Goal: Information Seeking & Learning: Find specific fact

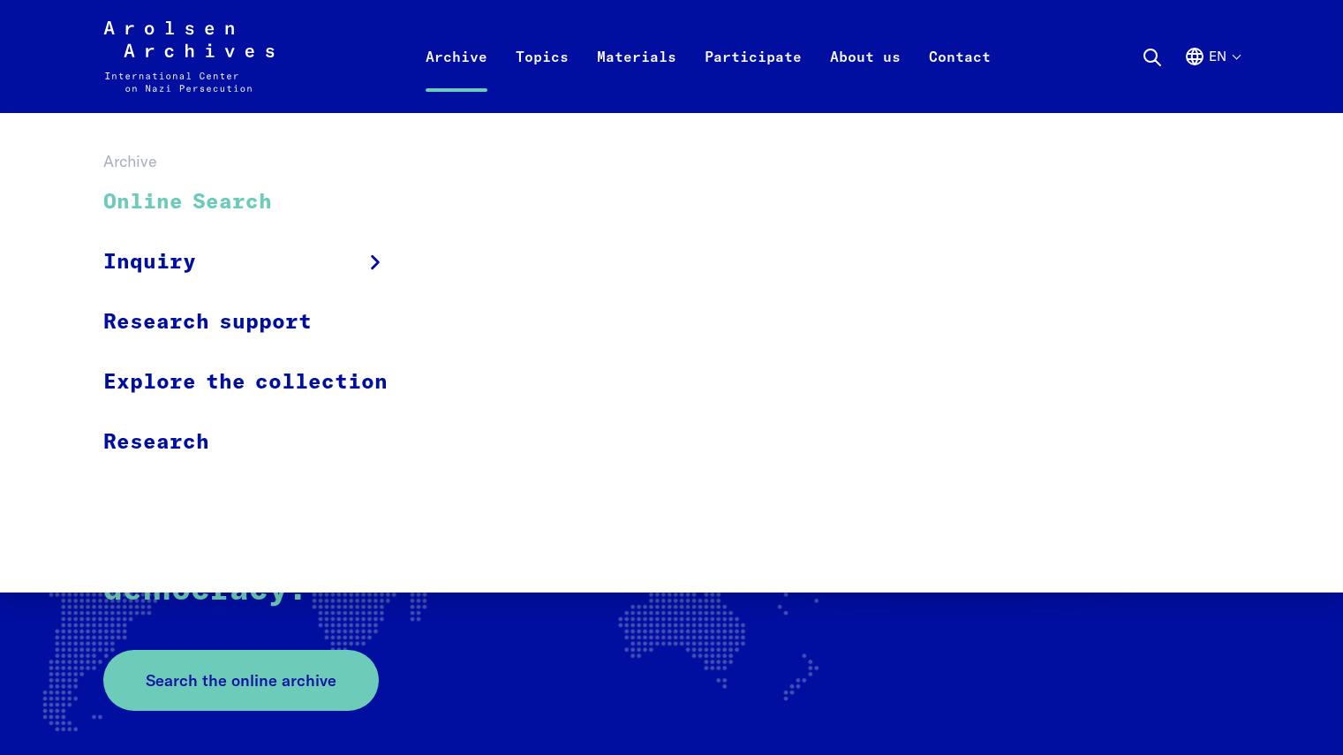
click at [237, 217] on link "Online Search" at bounding box center [256, 202] width 307 height 59
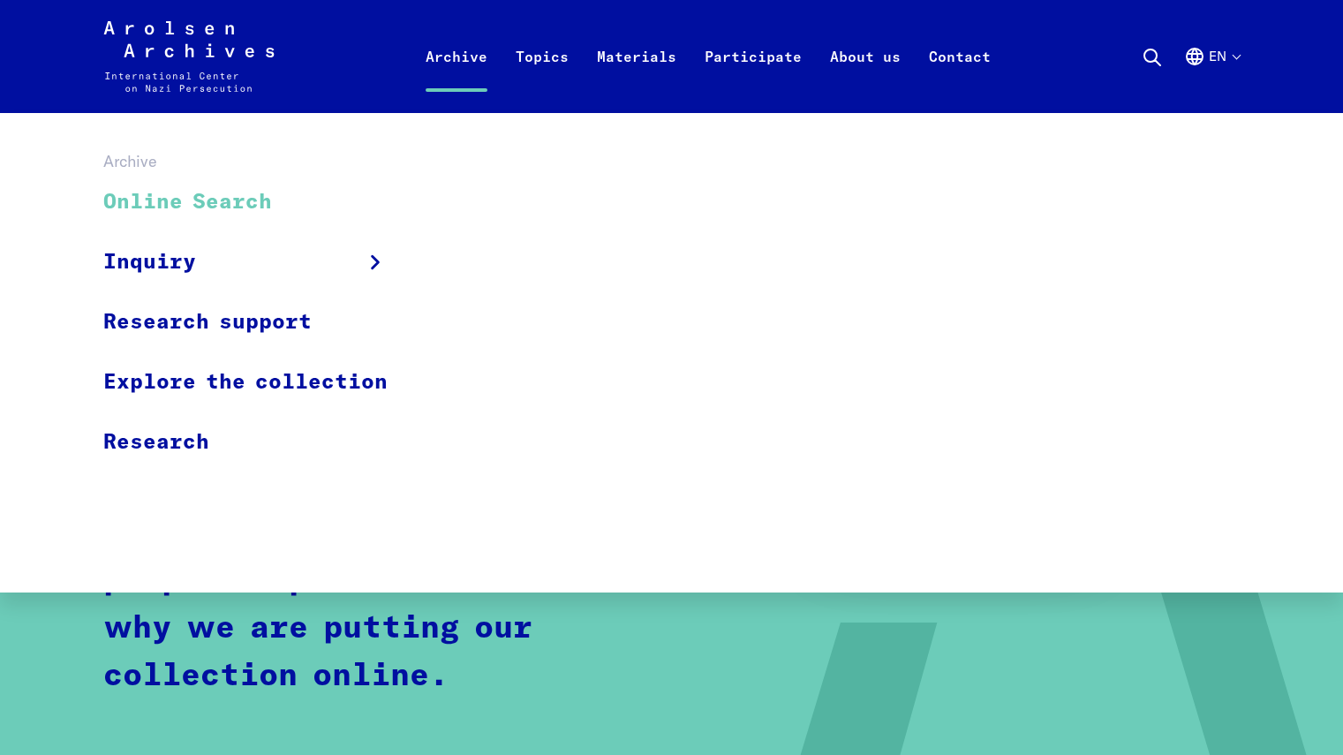
click at [434, 62] on link "Archive" at bounding box center [457, 77] width 90 height 71
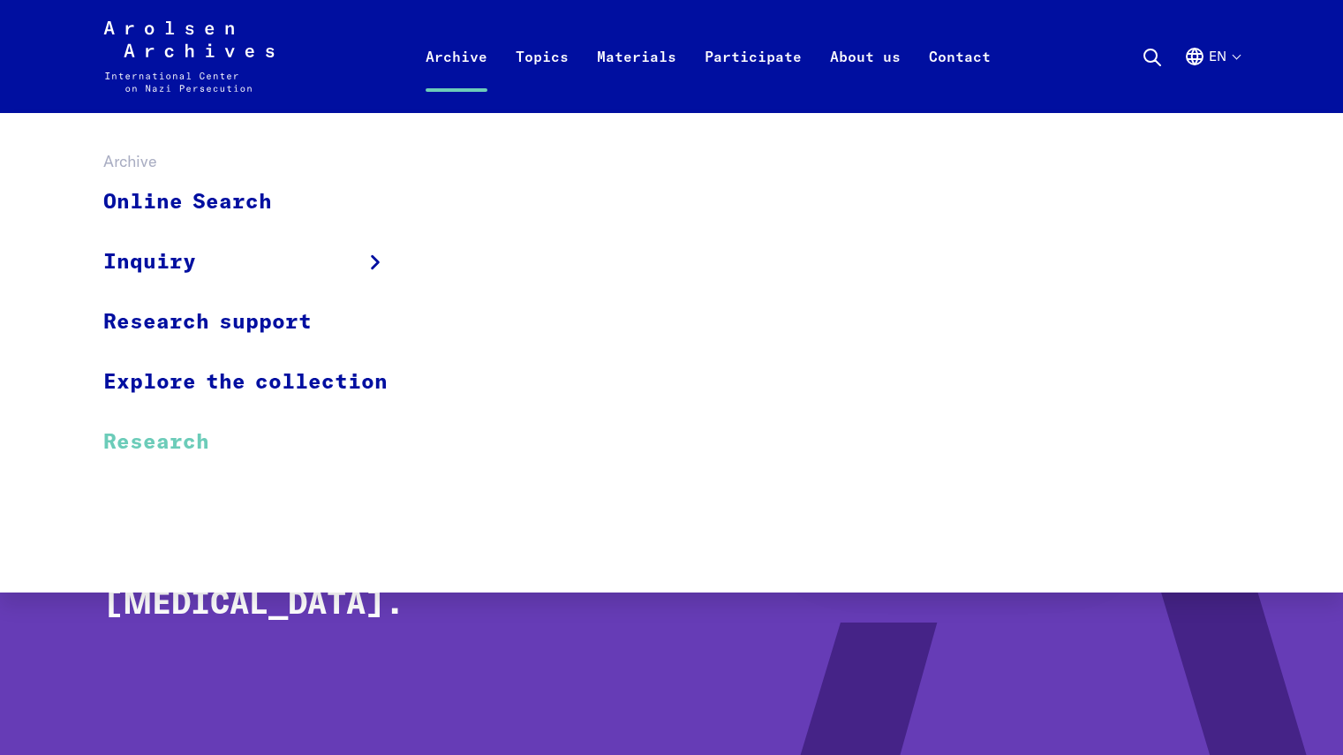
click at [186, 444] on link "Research" at bounding box center [256, 441] width 307 height 59
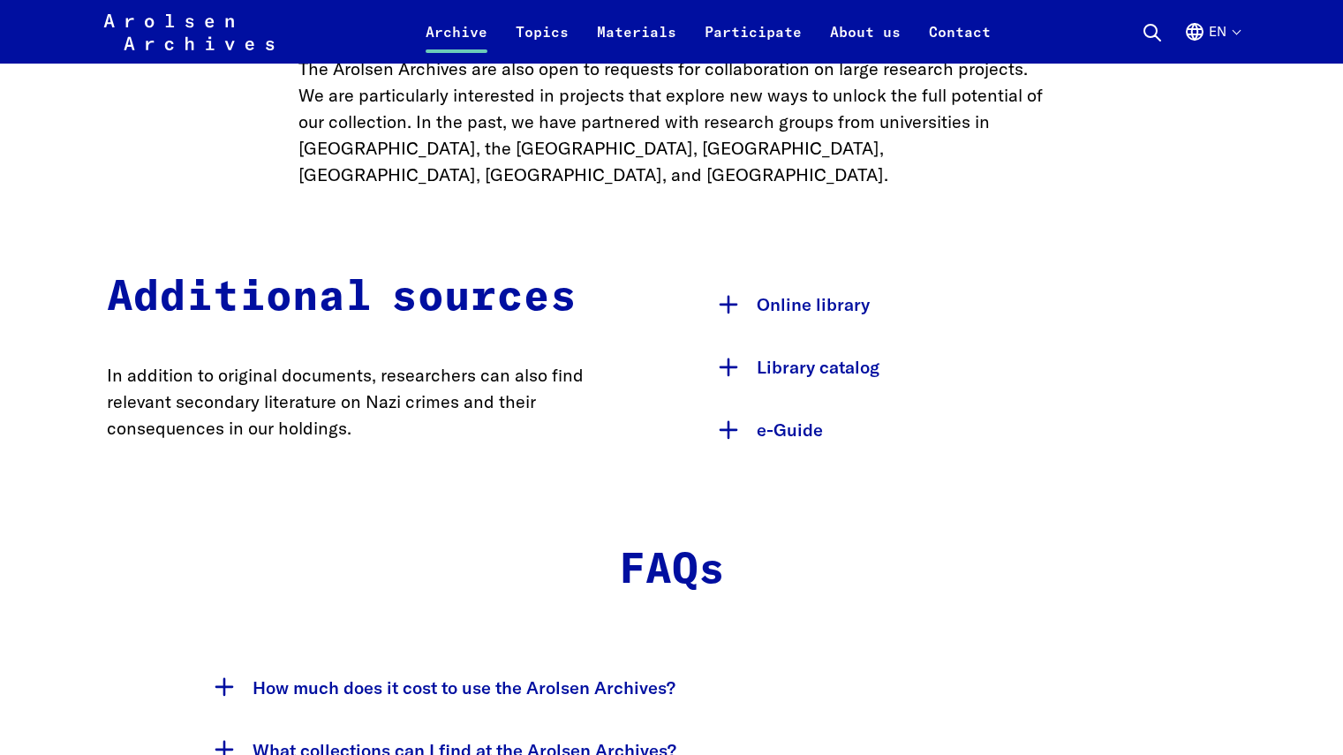
scroll to position [2807, 0]
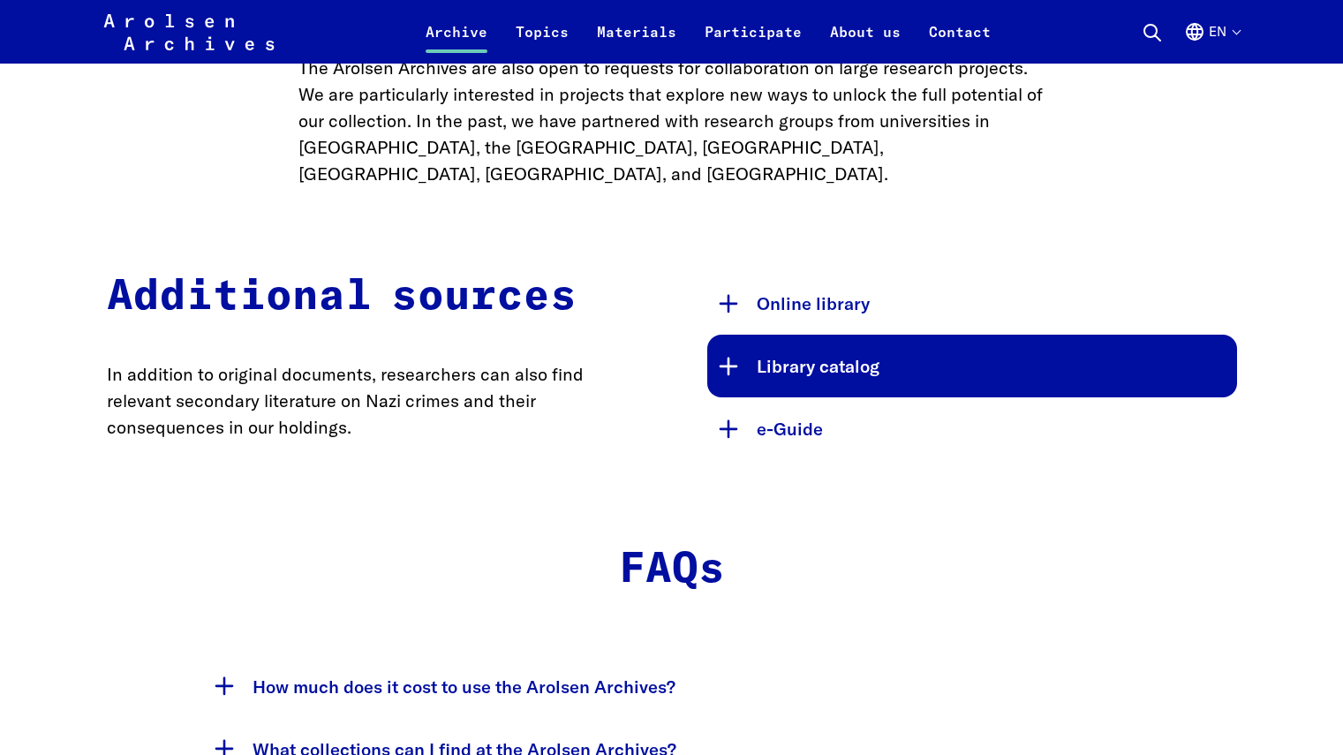
click at [732, 335] on button "Library catalog" at bounding box center [972, 366] width 530 height 63
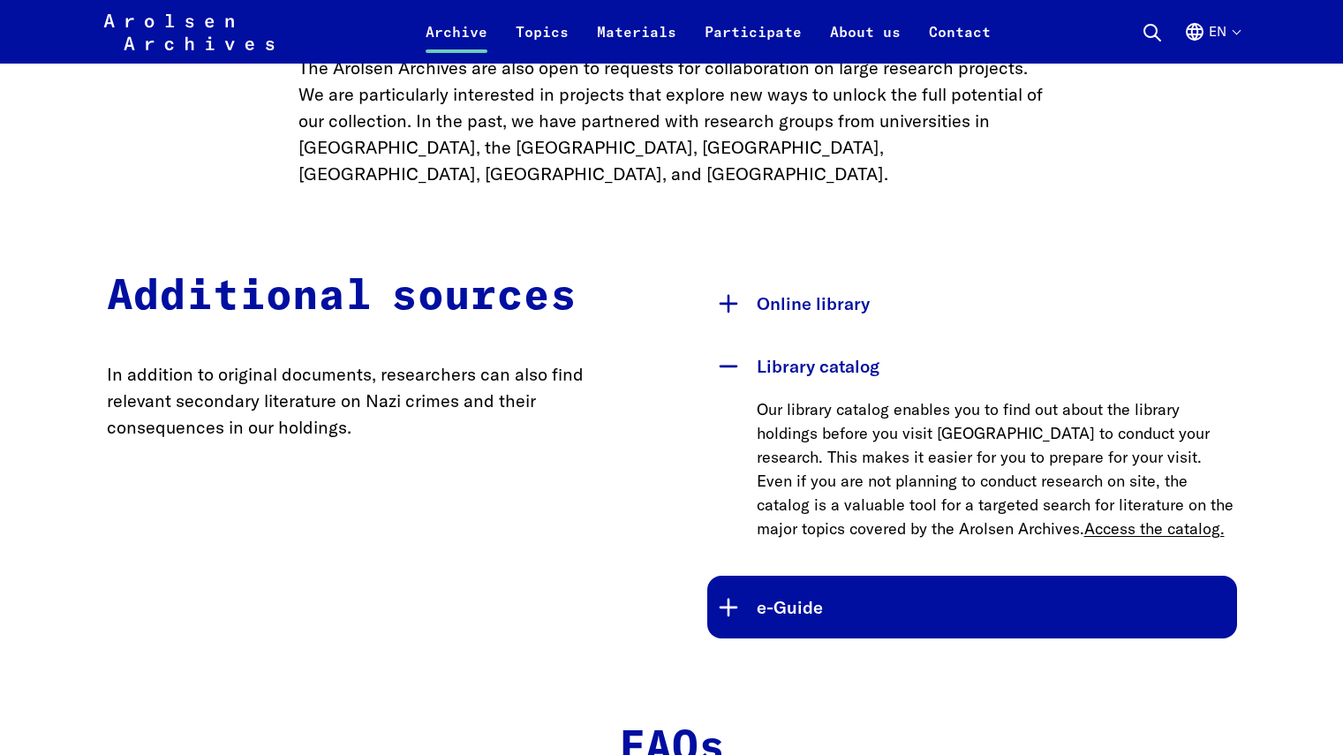
click at [734, 576] on button "e-Guide" at bounding box center [972, 607] width 530 height 63
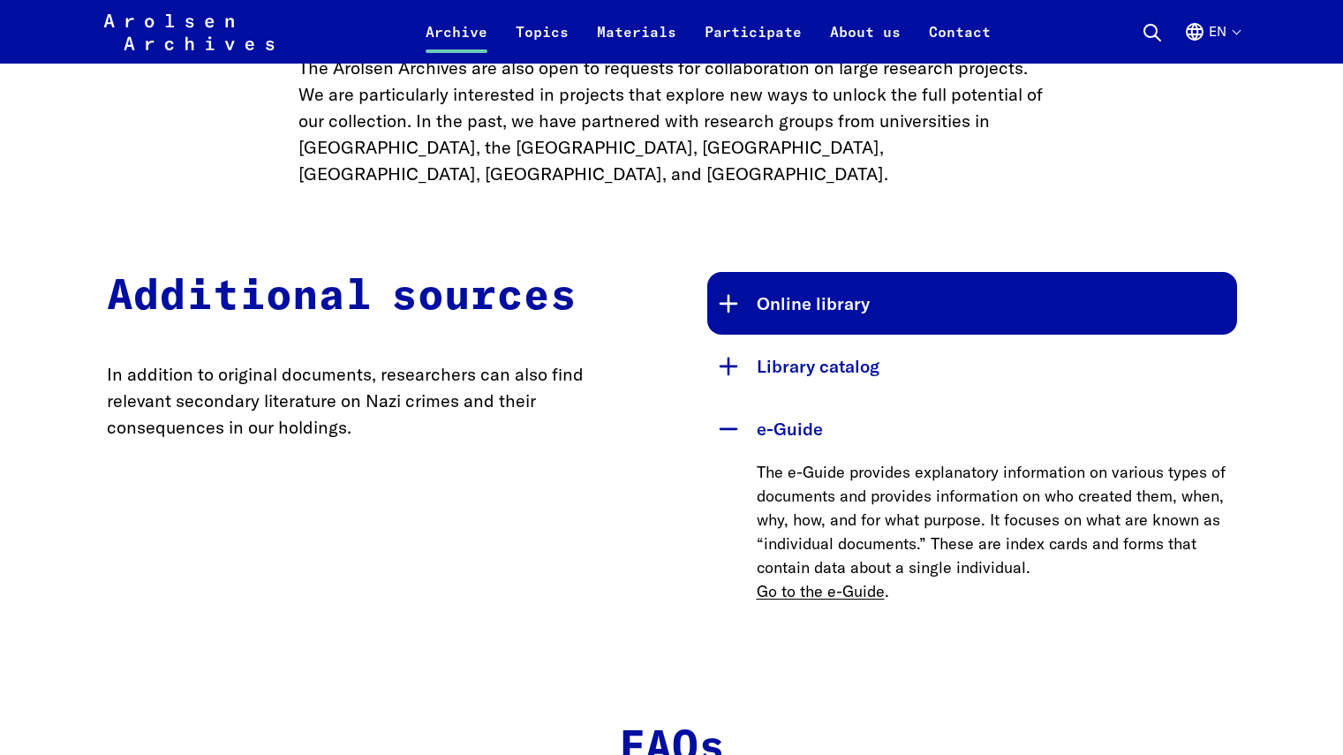
click at [714, 272] on button "Online library" at bounding box center [972, 303] width 530 height 63
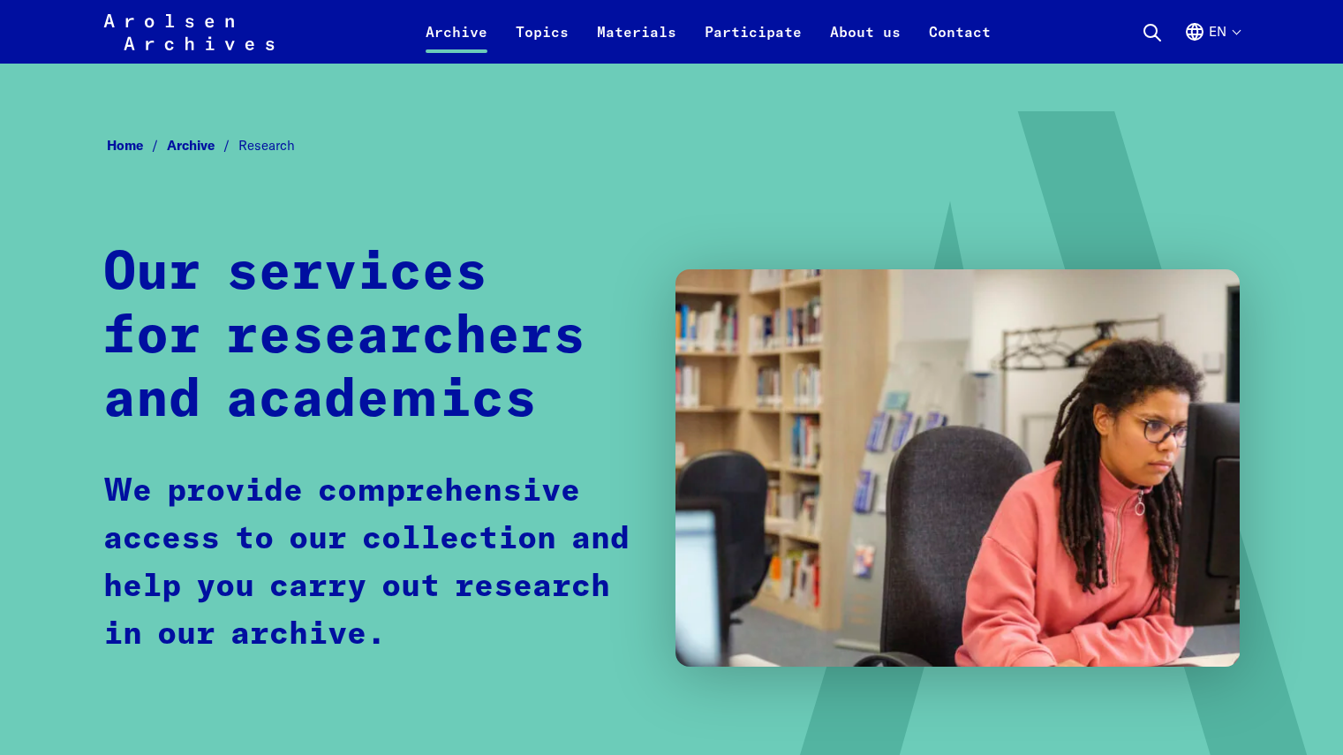
scroll to position [0, 0]
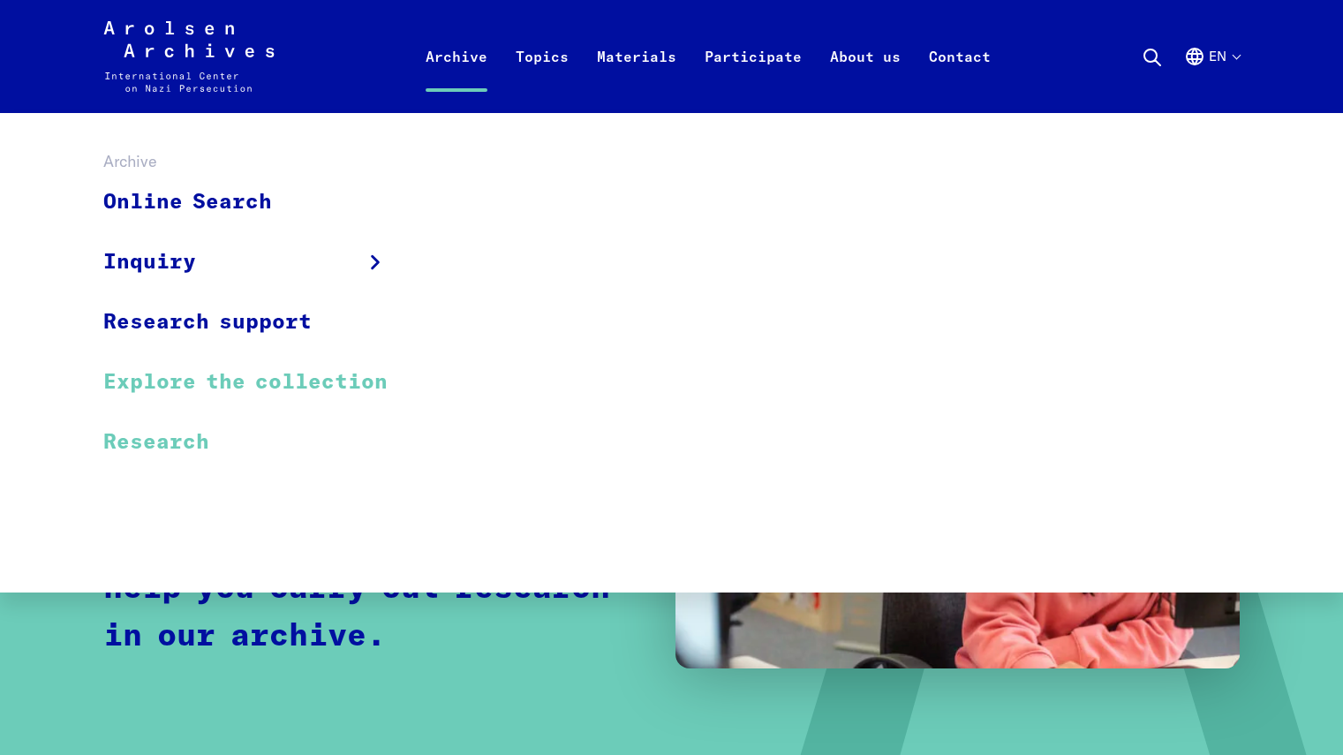
click at [337, 381] on link "Explore the collection" at bounding box center [256, 382] width 307 height 60
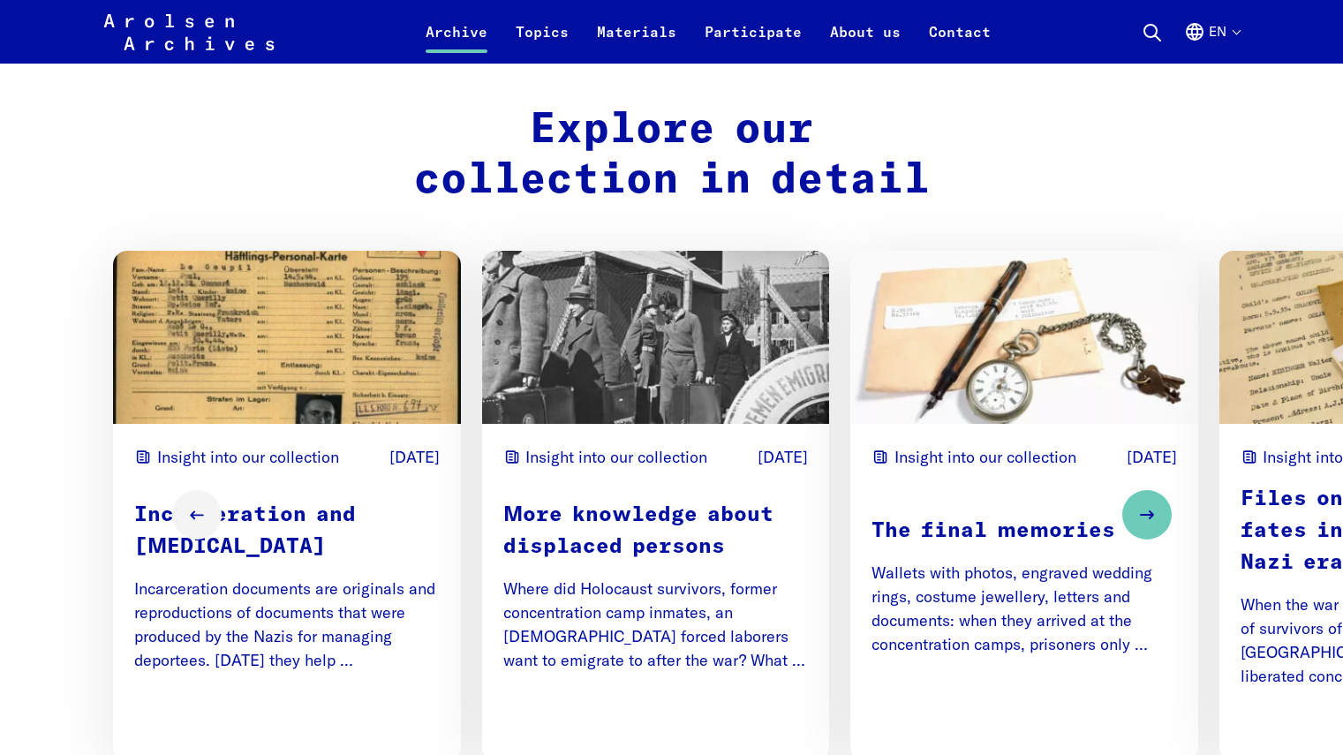
scroll to position [2095, 0]
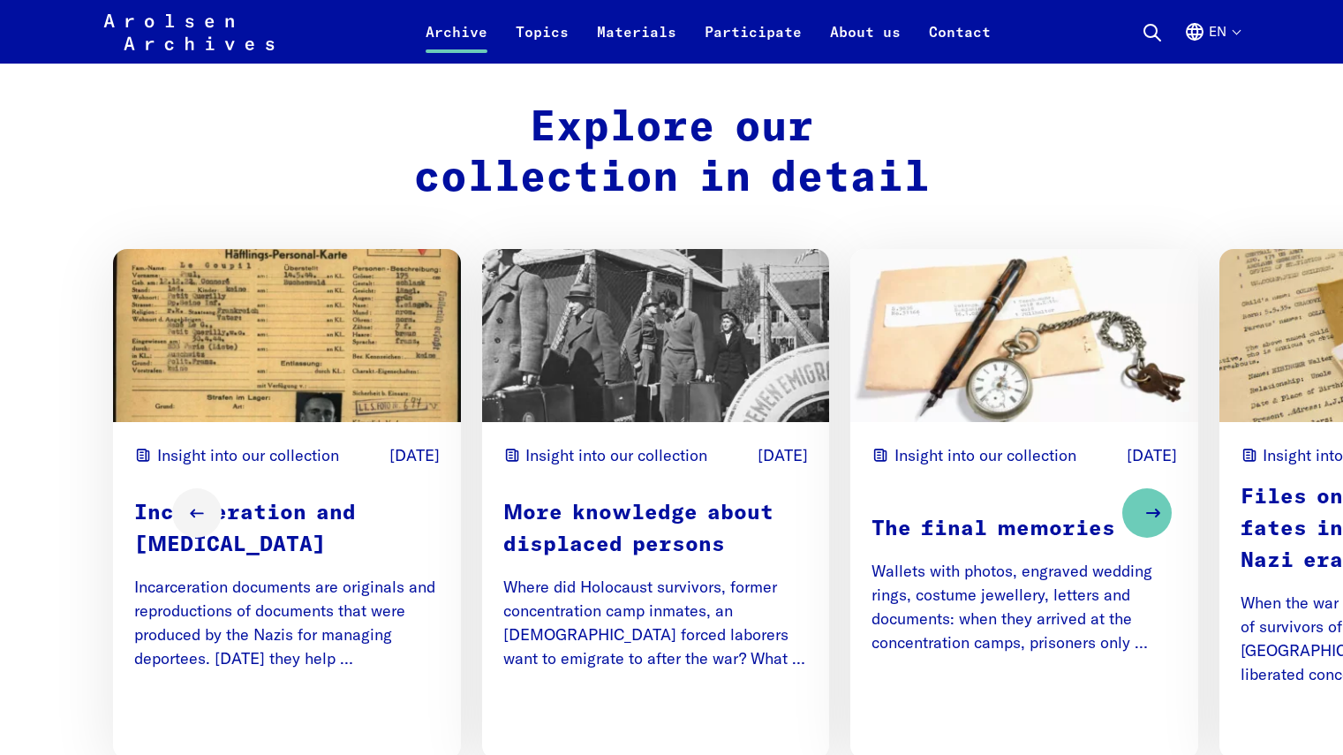
click at [1164, 508] on icon "Next slide" at bounding box center [1153, 512] width 21 height 21
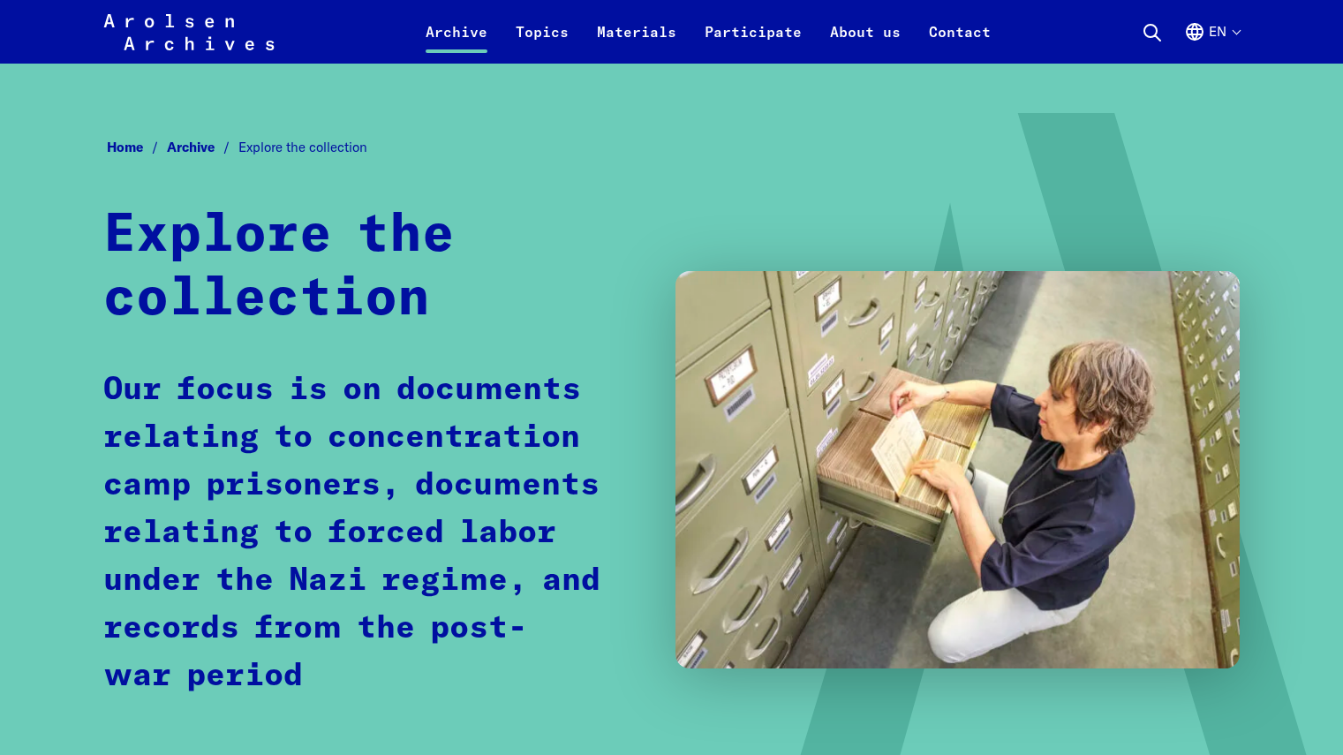
scroll to position [2, 0]
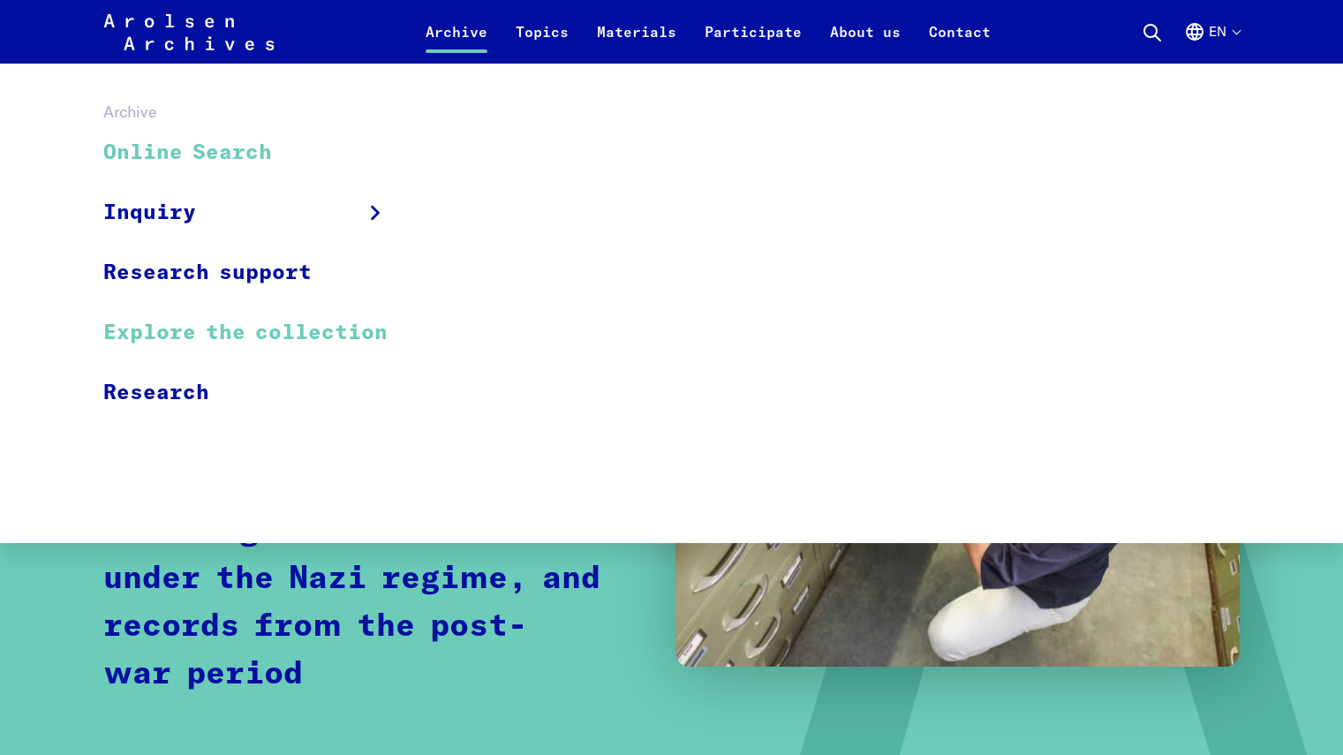
click at [241, 160] on link "Online Search" at bounding box center [256, 153] width 307 height 59
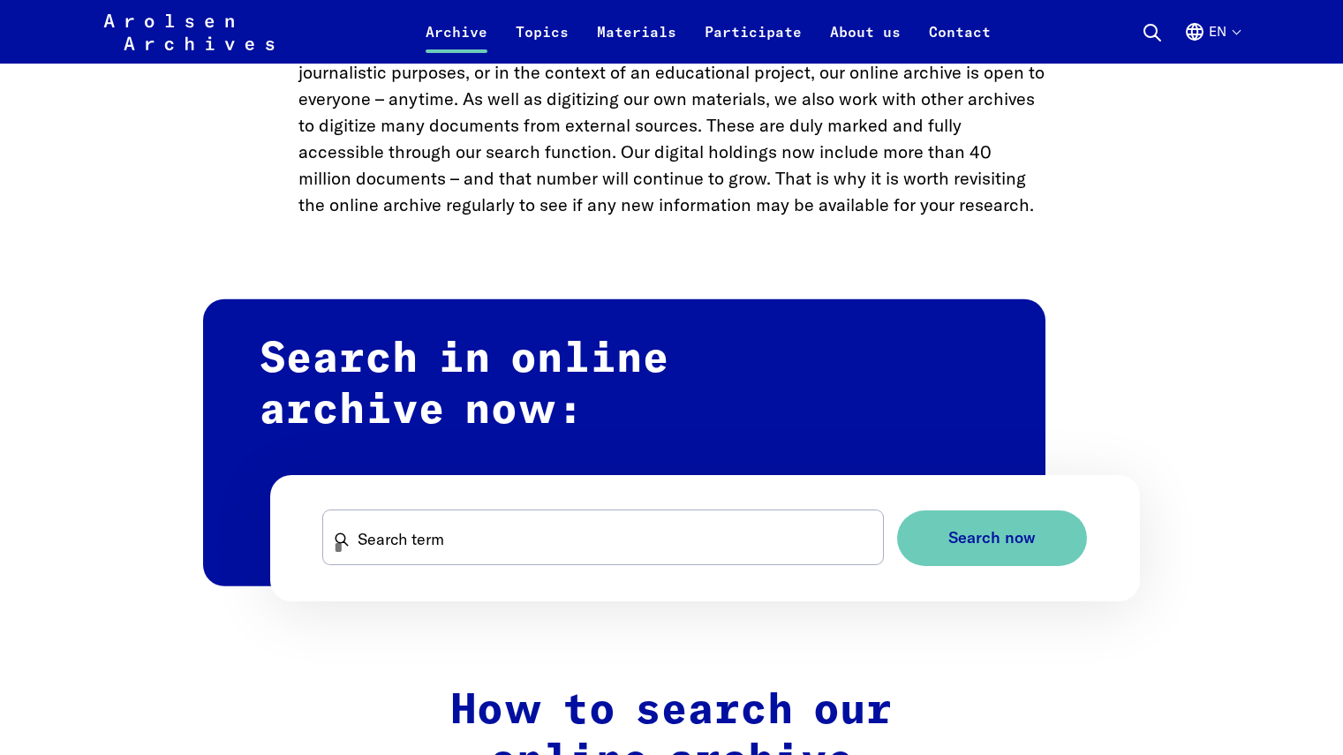
scroll to position [848, 0]
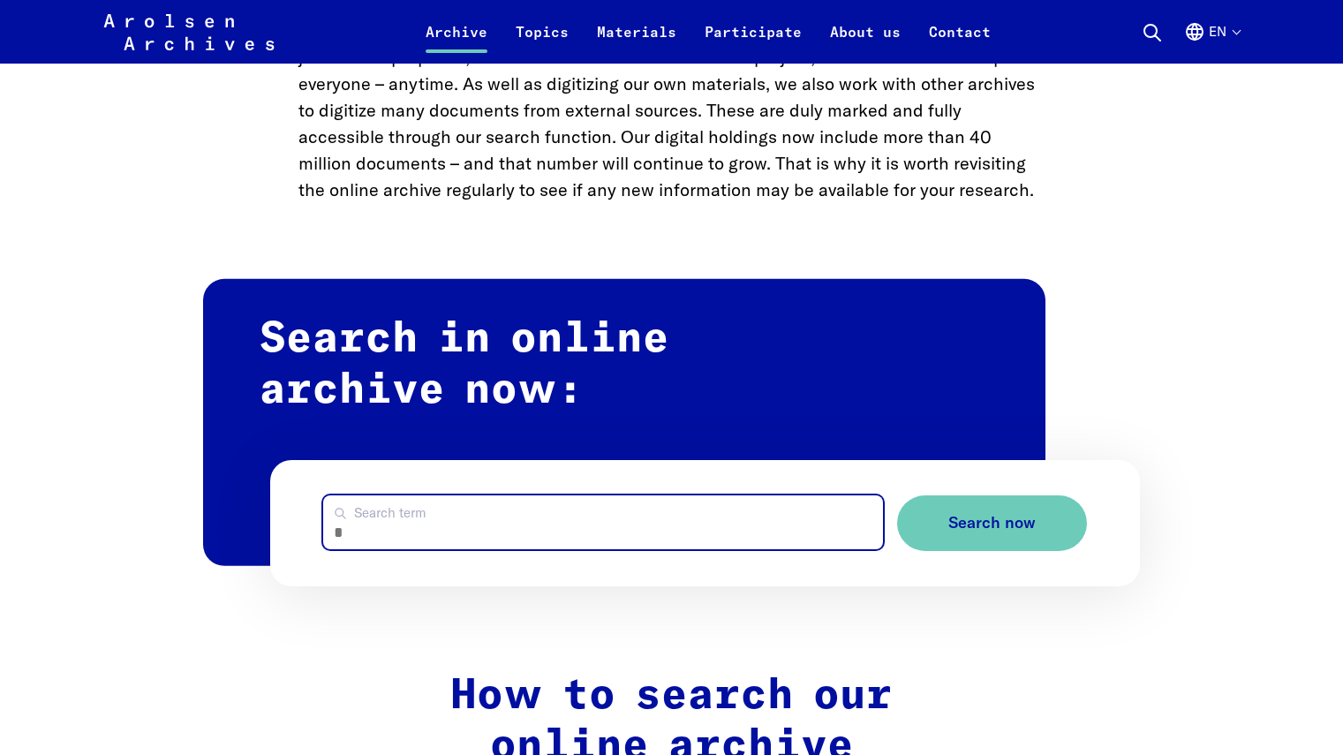
click at [591, 541] on input "Search term" at bounding box center [602, 522] width 559 height 54
type input "******"
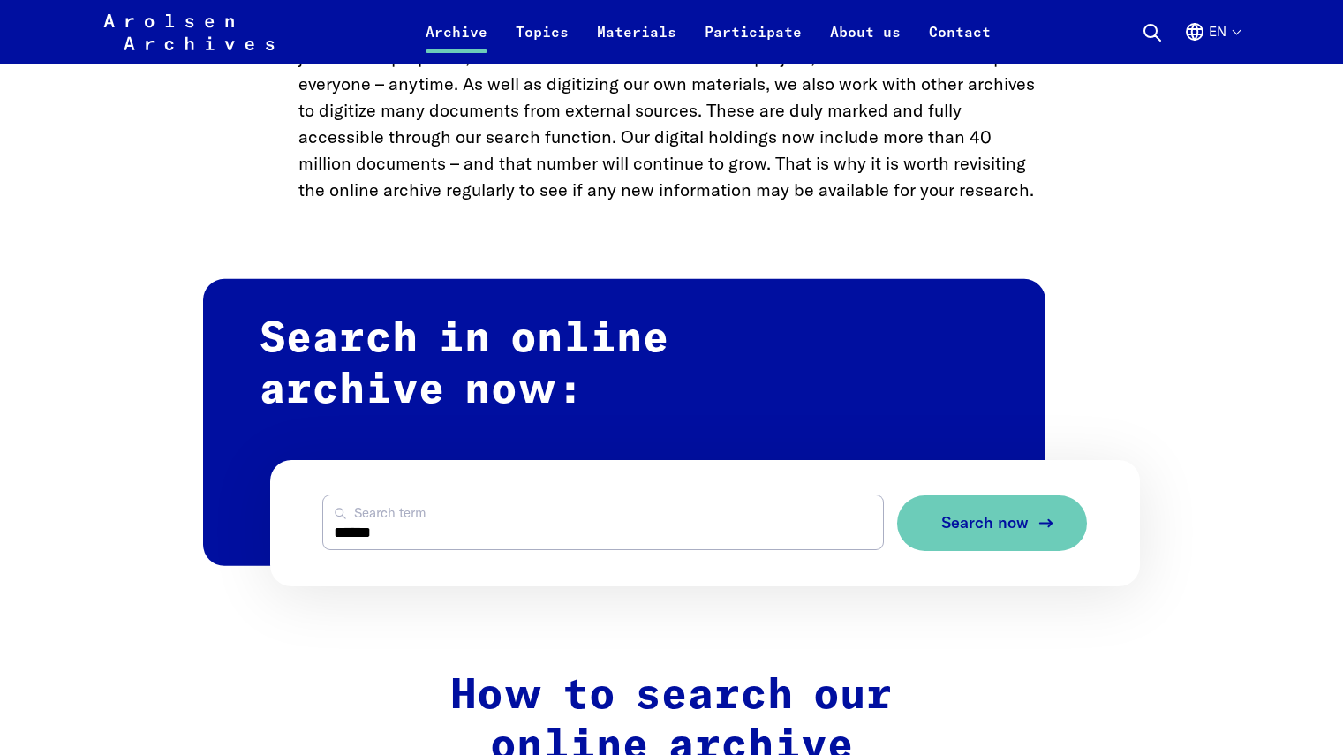
click at [943, 540] on button "Search now" at bounding box center [992, 523] width 190 height 56
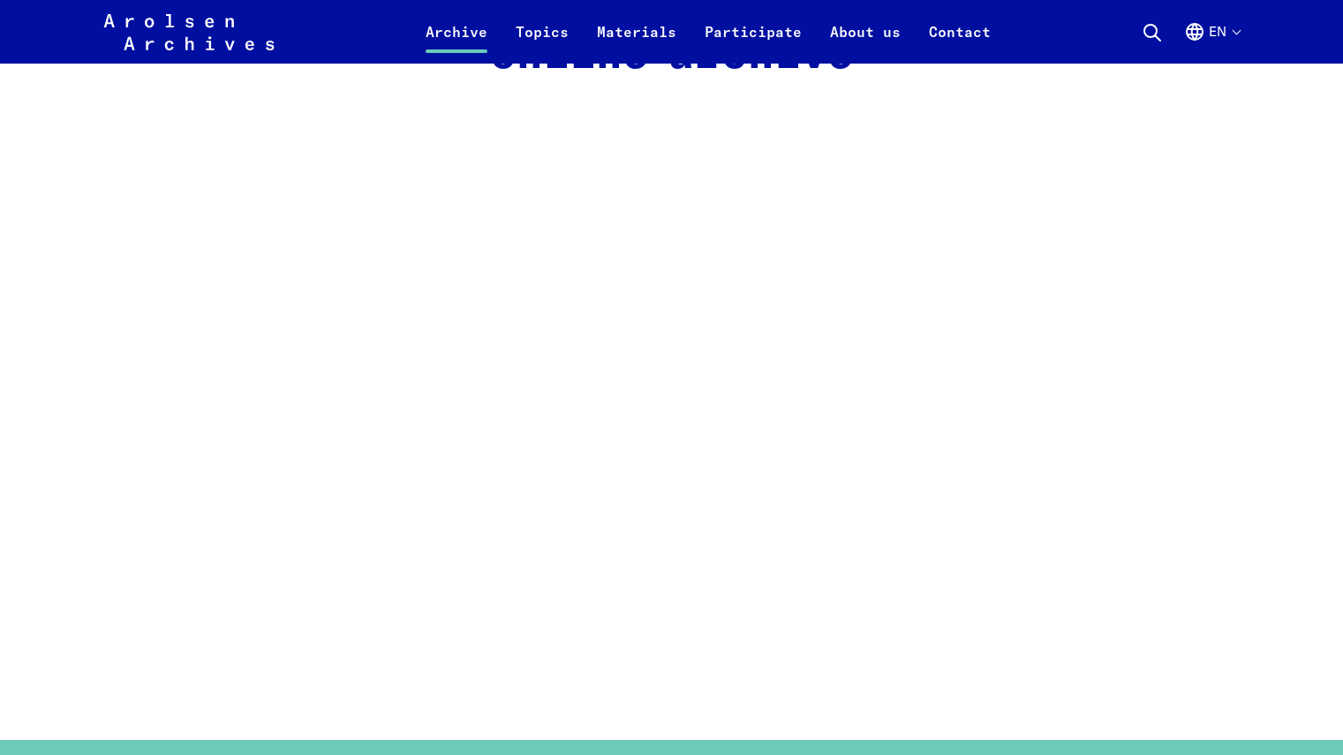
scroll to position [1522, 0]
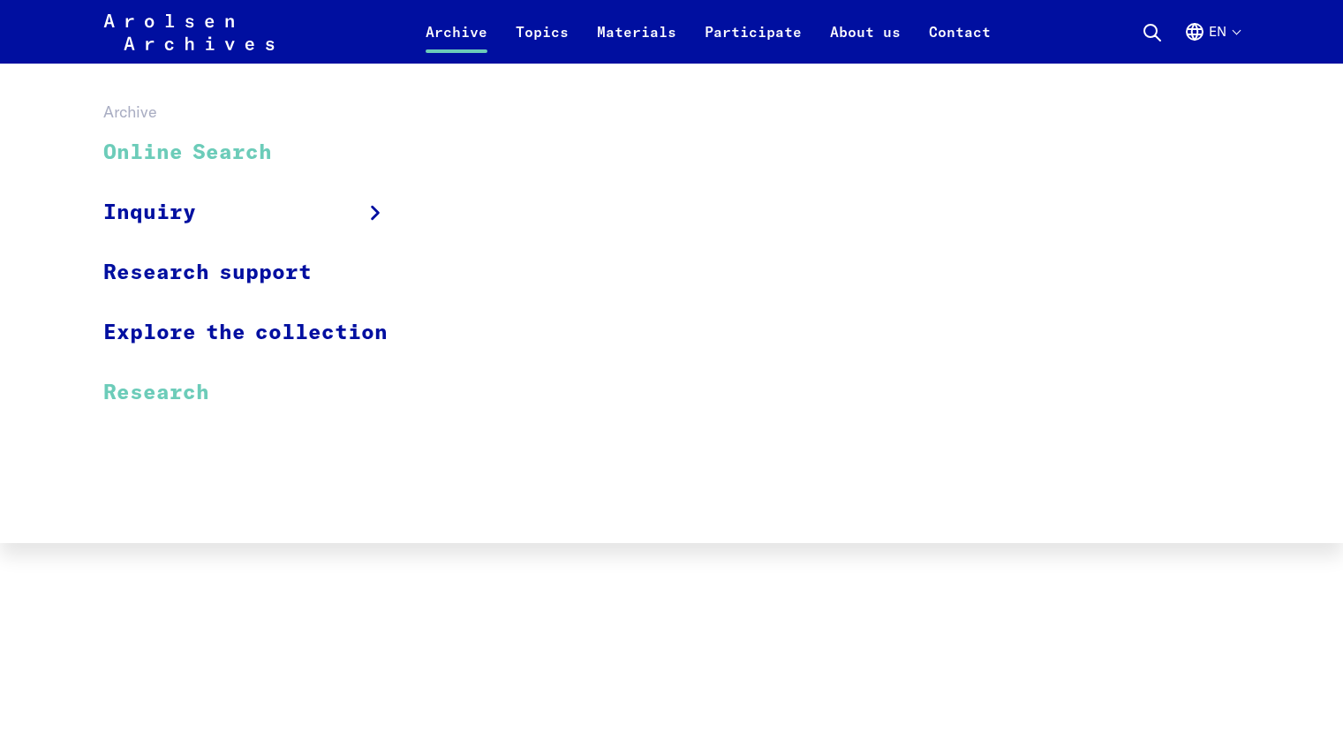
click at [154, 398] on link "Research" at bounding box center [256, 392] width 307 height 59
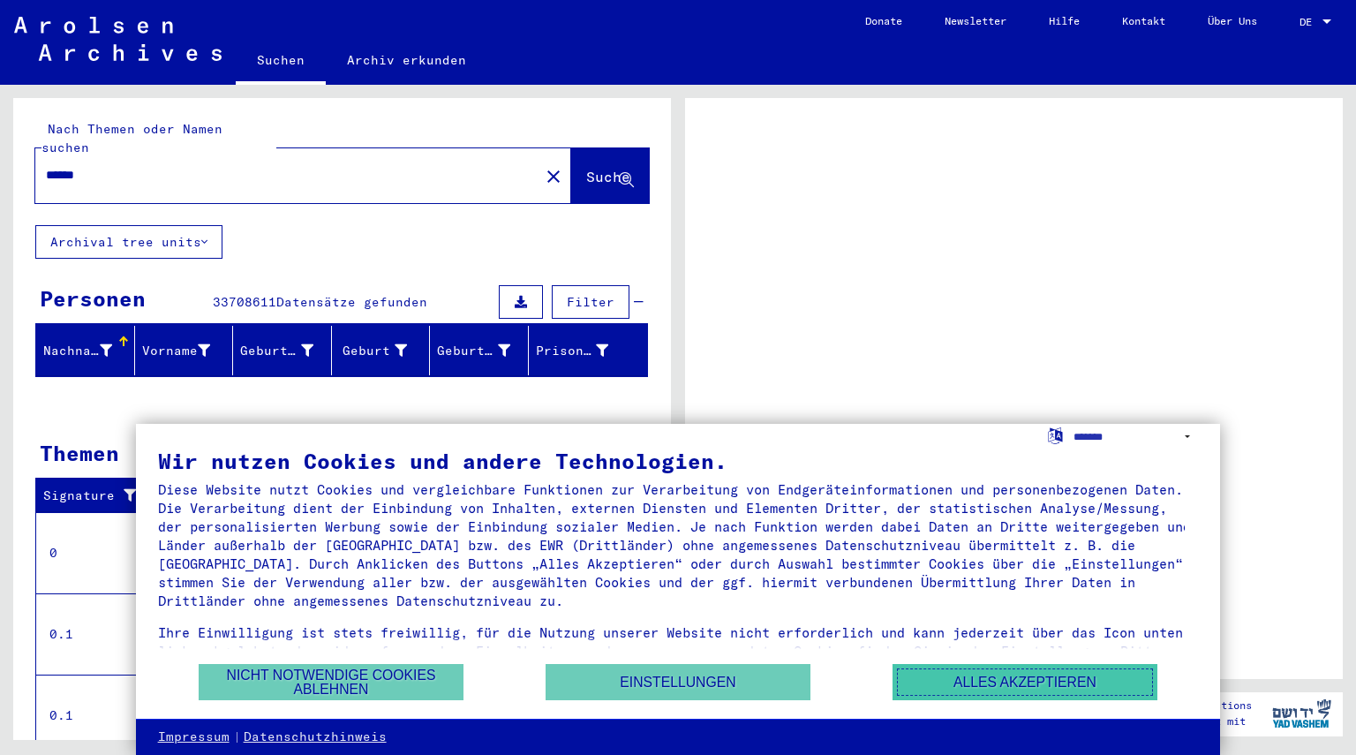
click at [958, 677] on button "Alles akzeptieren" at bounding box center [1025, 682] width 265 height 36
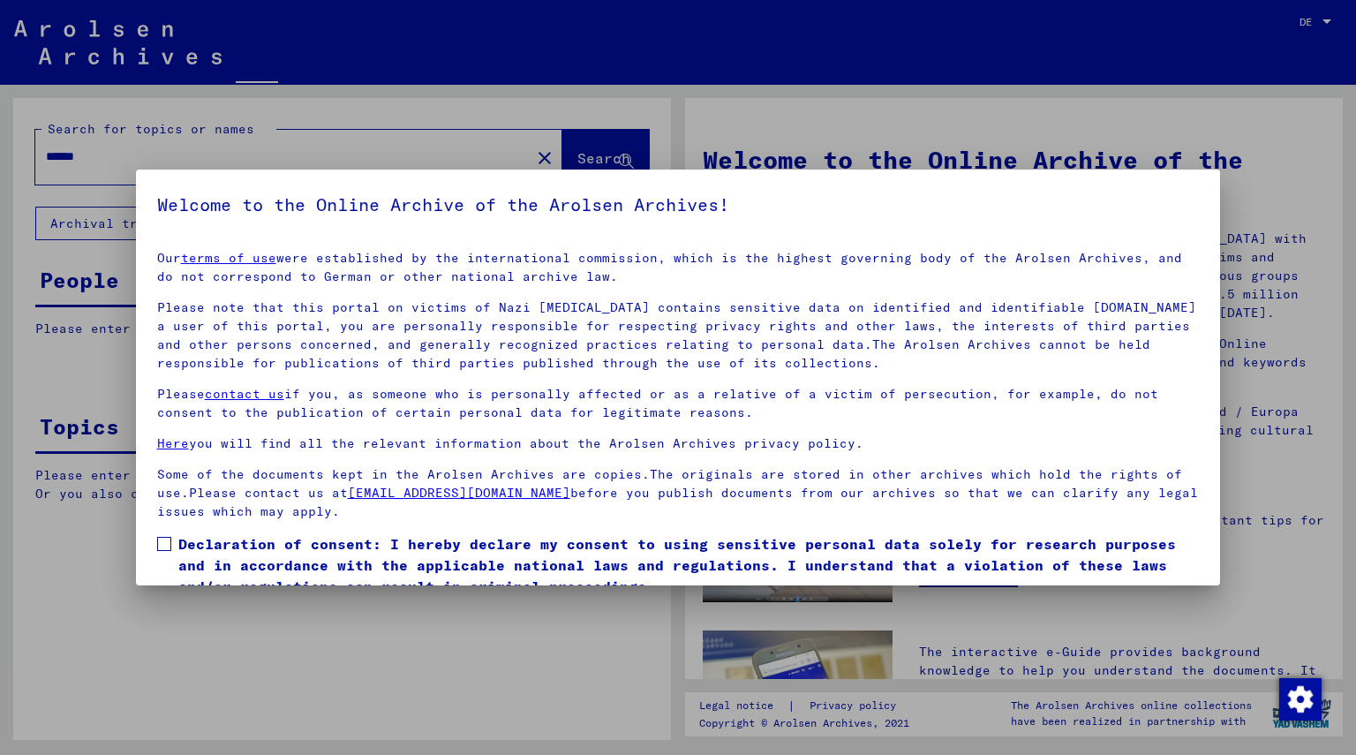
scroll to position [75, 0]
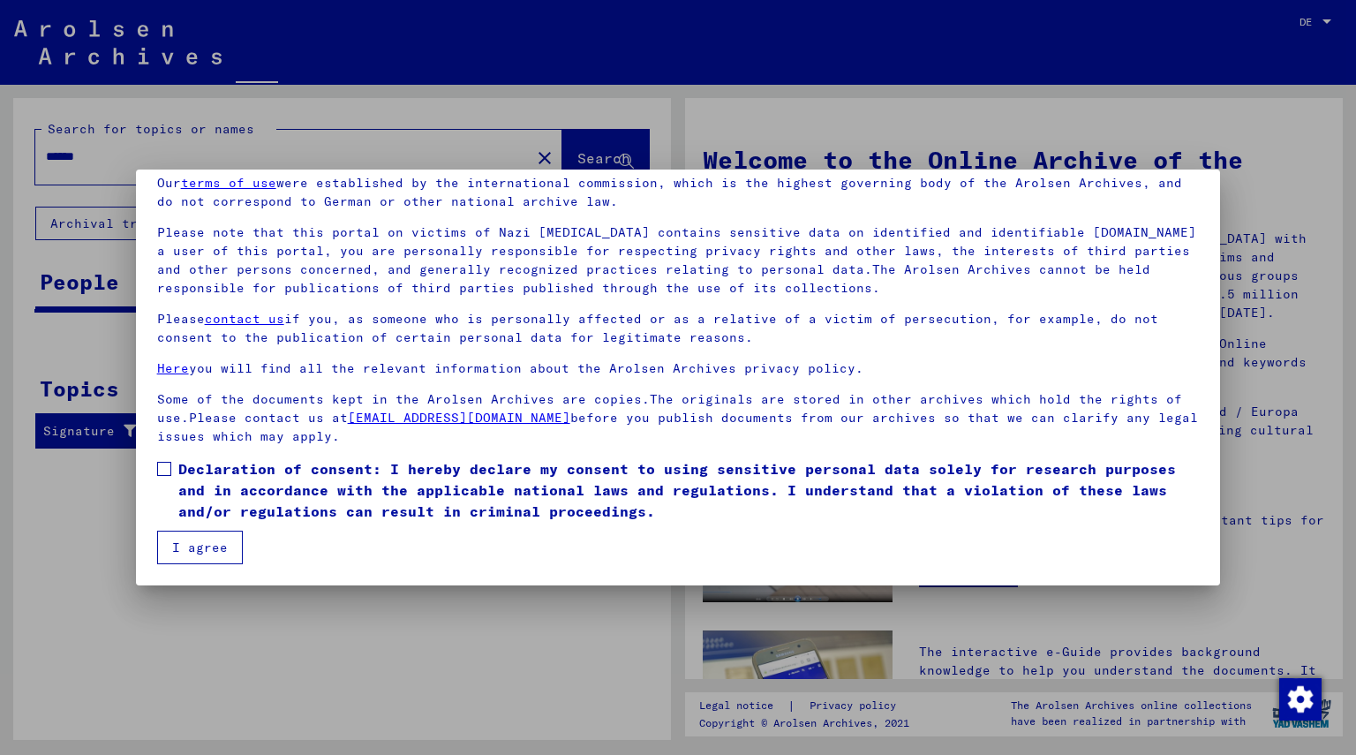
click at [194, 548] on button "I agree" at bounding box center [200, 548] width 86 height 34
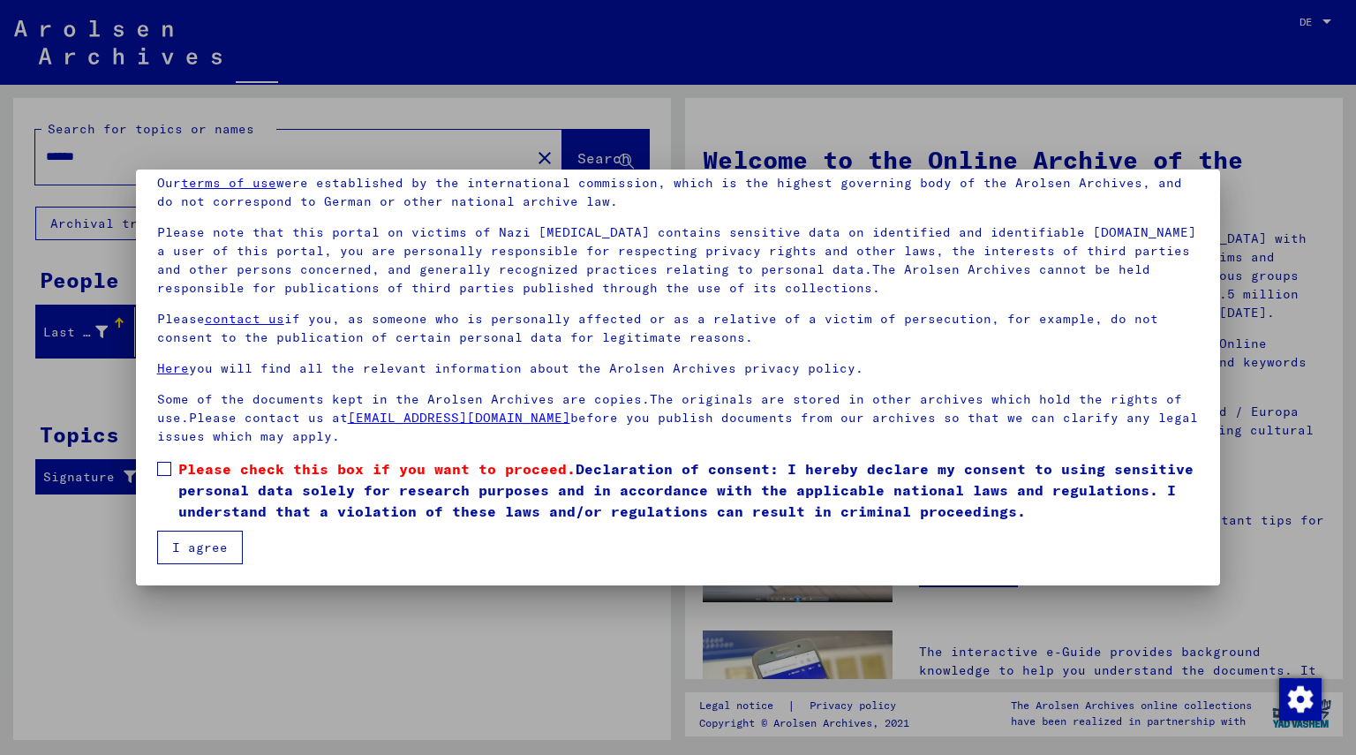
scroll to position [76, 0]
click at [178, 480] on span "Please check this box if you want to proceed. Declaration of consent: I hereby …" at bounding box center [689, 489] width 1022 height 64
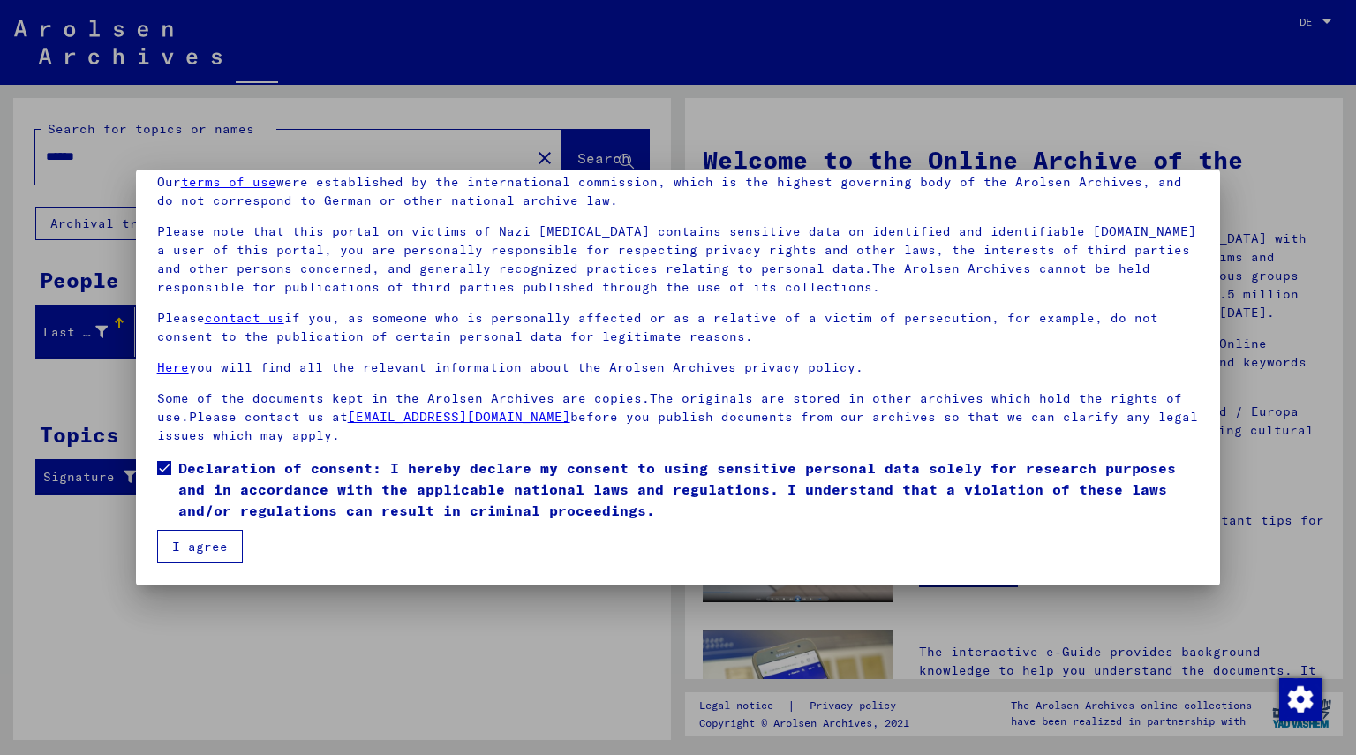
drag, startPoint x: 201, startPoint y: 561, endPoint x: 194, endPoint y: 543, distance: 19.0
click at [194, 543] on button "I agree" at bounding box center [200, 547] width 86 height 34
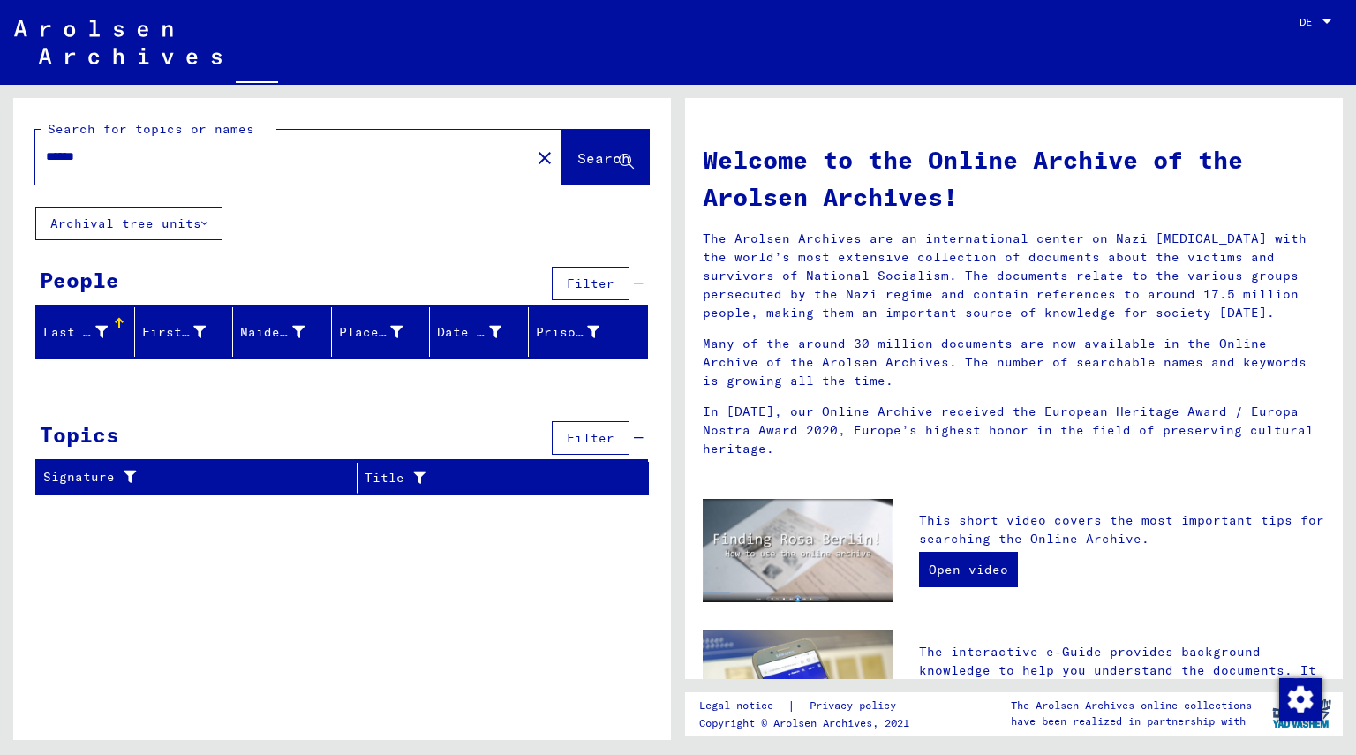
click at [588, 152] on span "Search" at bounding box center [604, 158] width 53 height 18
click at [623, 162] on icon at bounding box center [626, 162] width 15 height 15
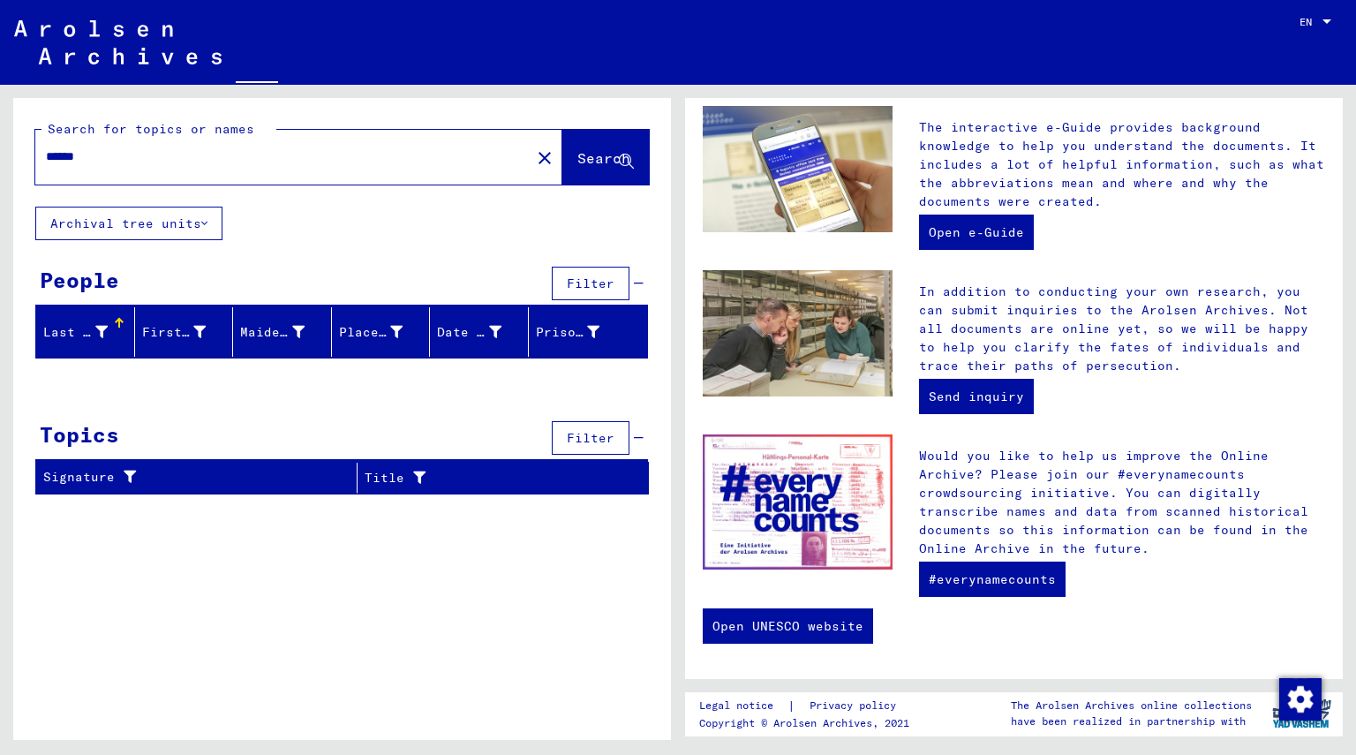
scroll to position [525, 0]
click at [236, 165] on input "******" at bounding box center [278, 156] width 464 height 19
type input "****"
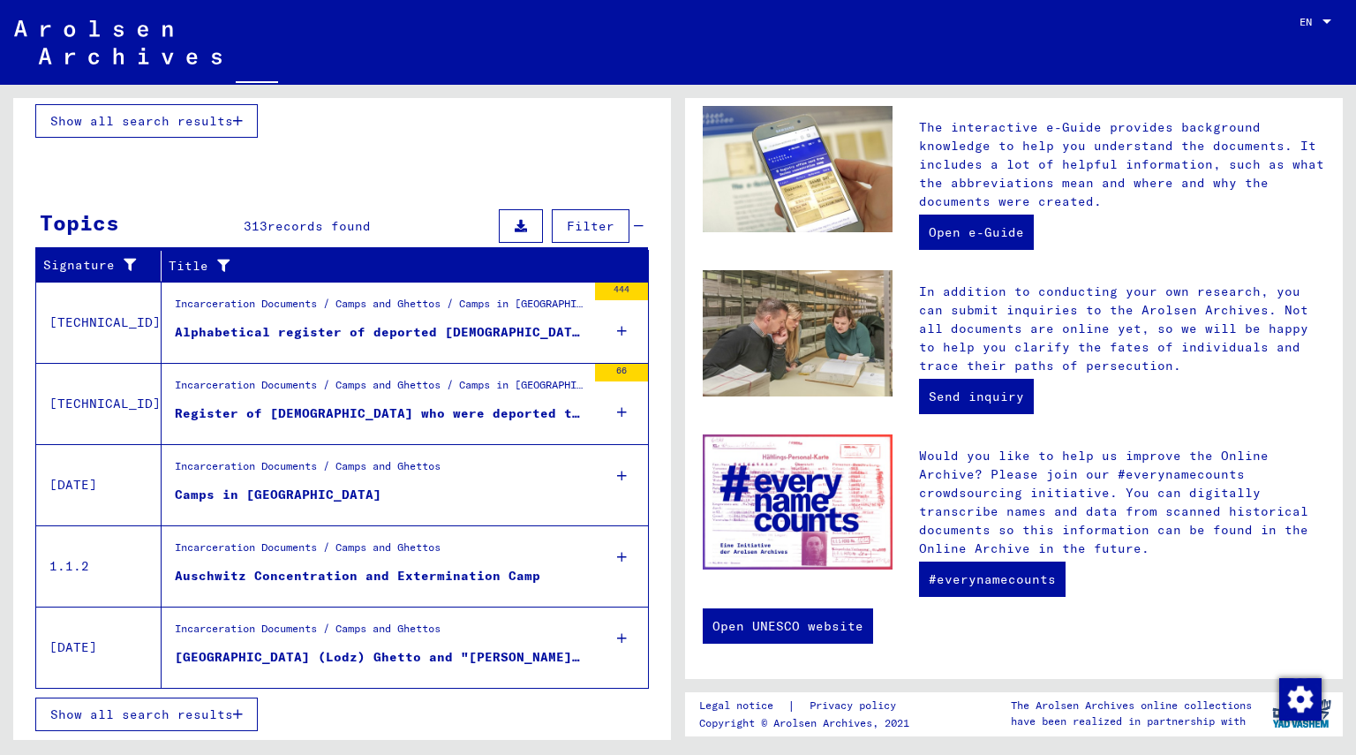
scroll to position [480, 0]
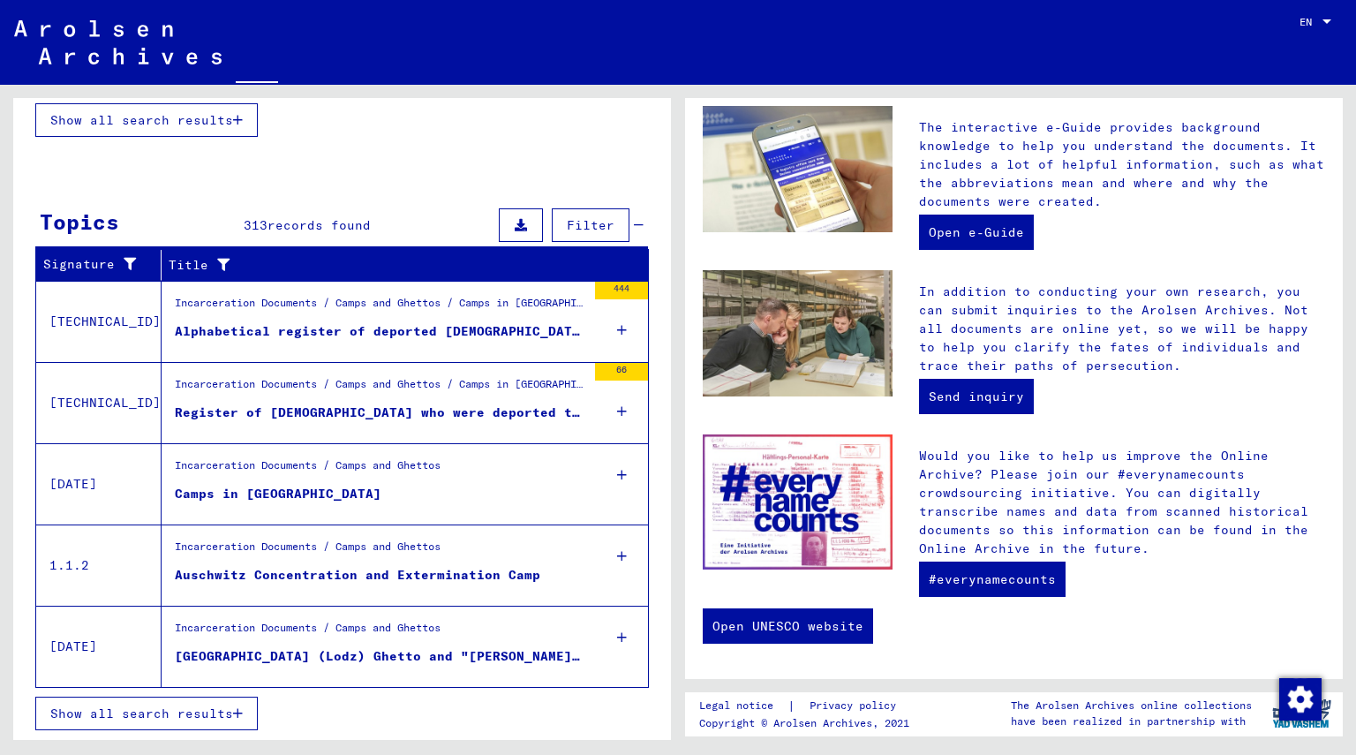
click at [199, 709] on span "Show all search results" at bounding box center [141, 714] width 183 height 16
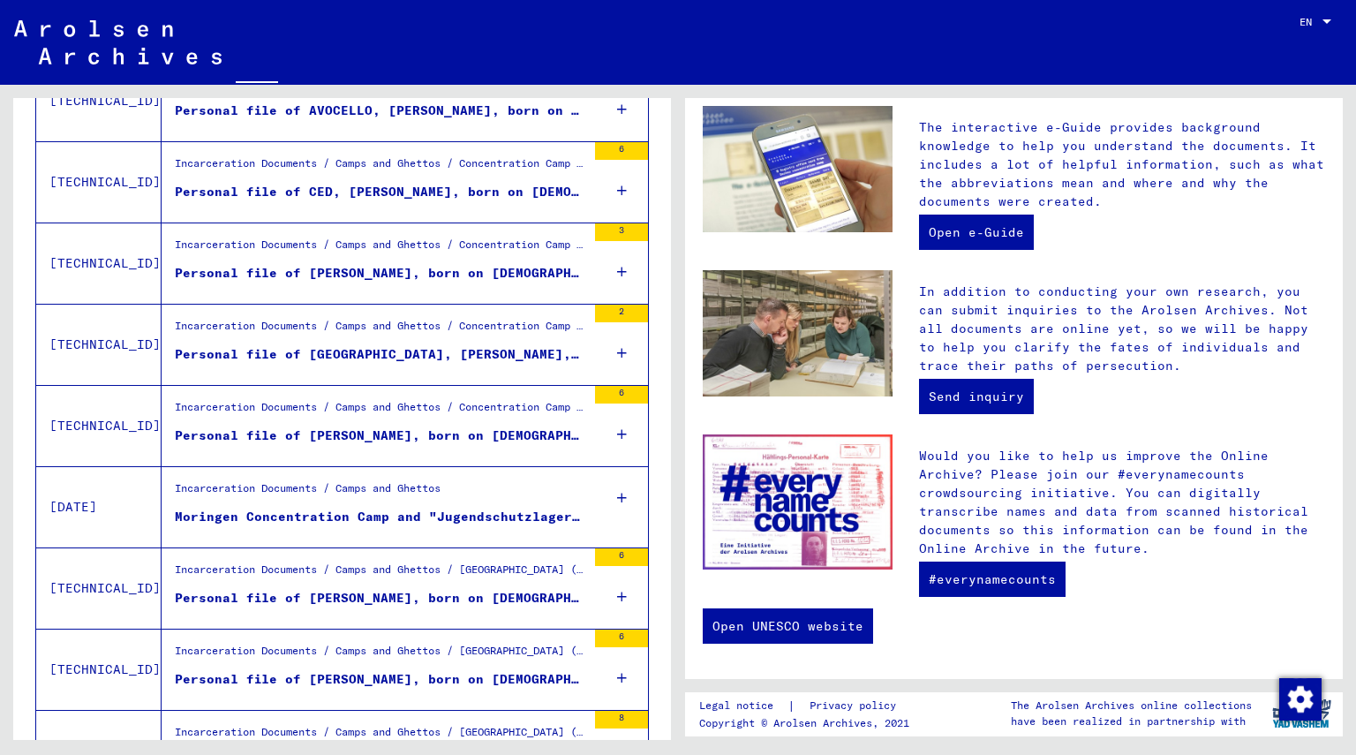
scroll to position [1602, 0]
click at [366, 431] on div "Personal file of TROMBONNE, EZIO, born on 20-Apr-1920, born in ROMA" at bounding box center [381, 435] width 412 height 19
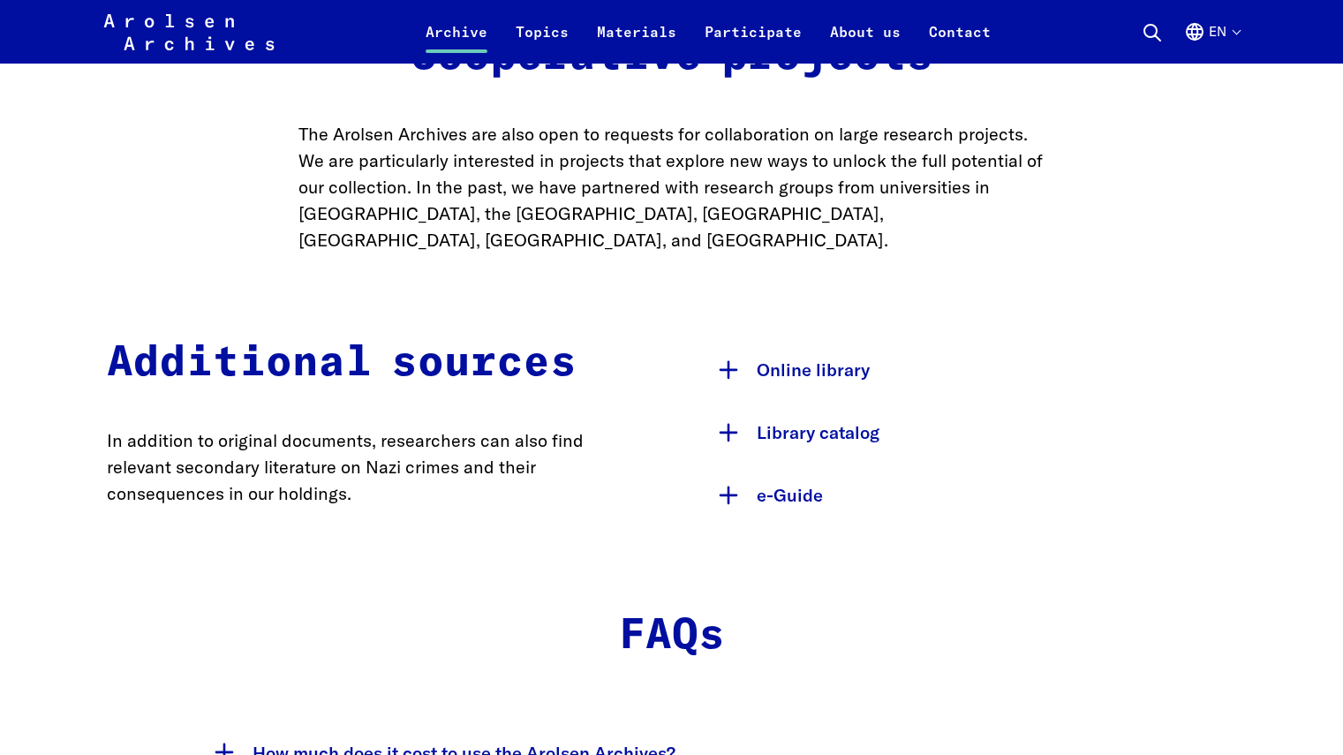
scroll to position [2747, 0]
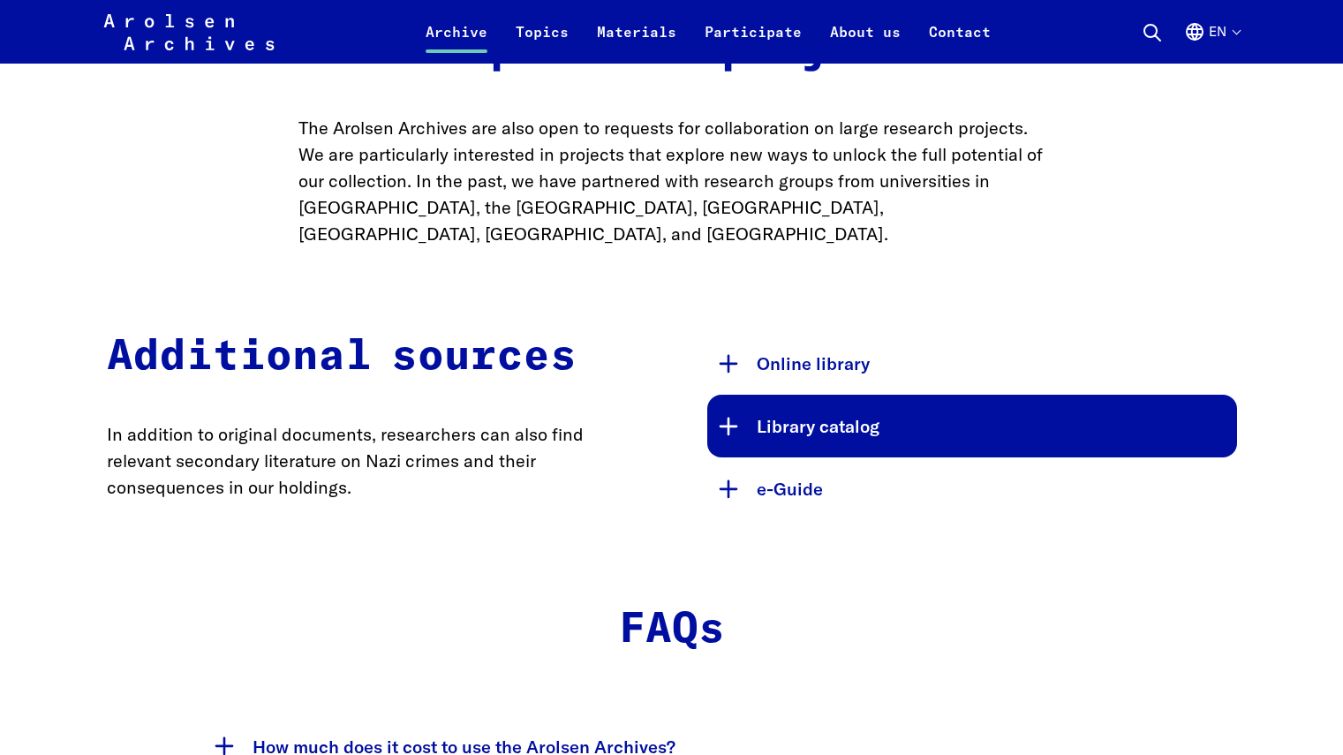
click at [795, 395] on button "Library catalog" at bounding box center [972, 426] width 530 height 63
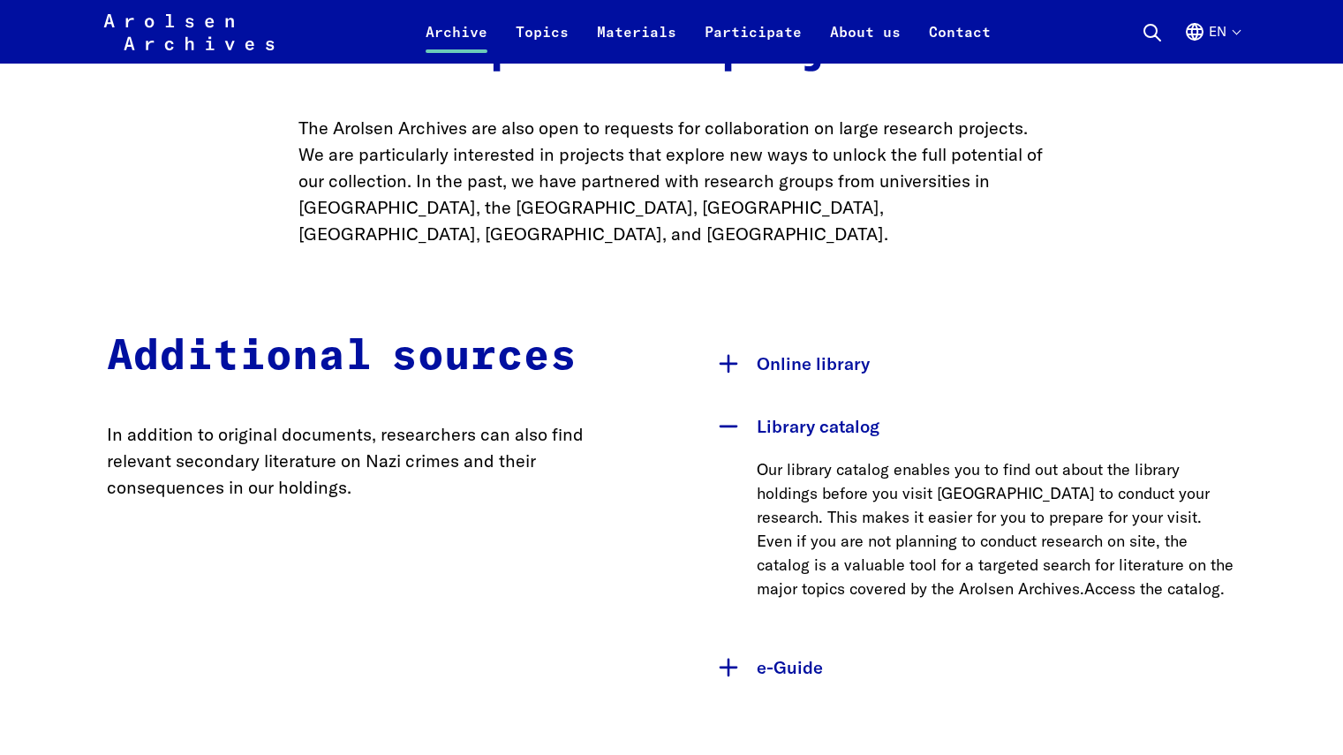
click at [1095, 578] on link "Access the catalog." at bounding box center [1154, 588] width 140 height 20
